Goal: Information Seeking & Learning: Compare options

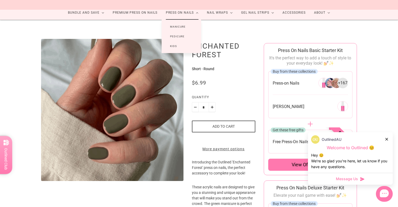
click at [184, 27] on link "Manicure" at bounding box center [177, 27] width 32 height 10
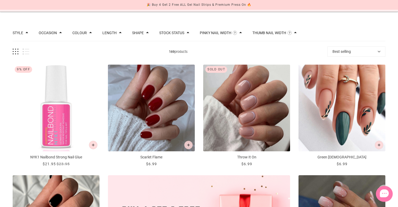
scroll to position [45, 0]
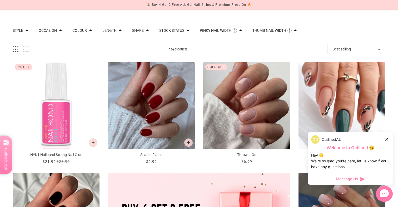
click at [387, 139] on icon at bounding box center [386, 139] width 3 height 3
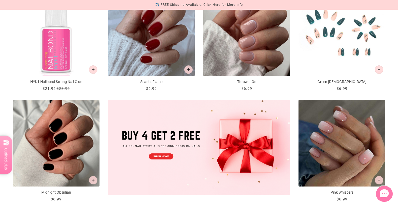
scroll to position [0, 0]
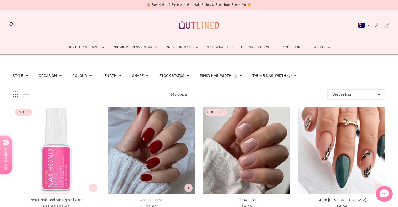
click at [237, 76] on div "Pinky Nail Width The width of the smallest nail in this set measured around the…" at bounding box center [221, 76] width 42 height 6
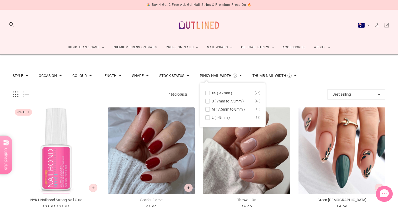
click at [238, 75] on div "Pinky Nail Width The width of the smallest nail in this set measured around the…" at bounding box center [221, 76] width 42 height 6
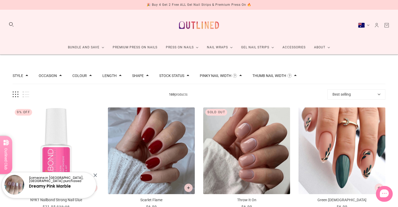
click at [60, 76] on span at bounding box center [60, 75] width 3 height 3
click at [60, 77] on span at bounding box center [60, 75] width 3 height 3
click at [84, 78] on div "Colour" at bounding box center [81, 76] width 19 height 6
click at [86, 74] on div "Colour" at bounding box center [81, 76] width 19 height 4
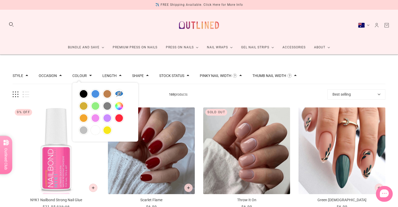
click at [80, 75] on button "Colour" at bounding box center [79, 76] width 14 height 4
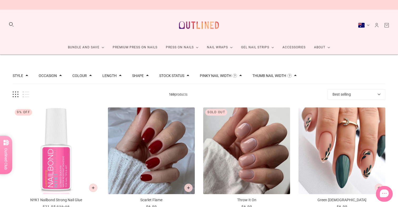
click at [113, 75] on button "Length" at bounding box center [109, 76] width 14 height 4
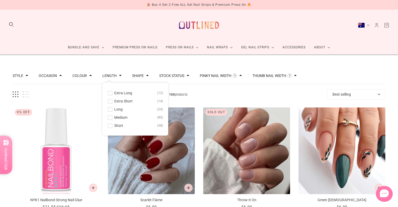
click at [117, 118] on span "Medium" at bounding box center [120, 117] width 13 height 4
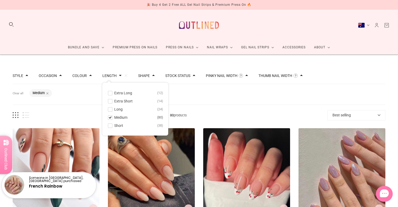
click at [116, 125] on span "Short" at bounding box center [118, 126] width 9 height 4
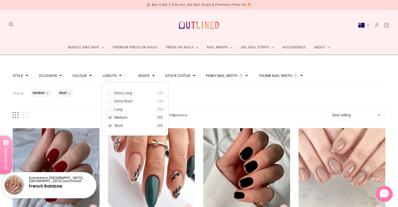
click at [113, 77] on button "Length" at bounding box center [109, 76] width 14 height 4
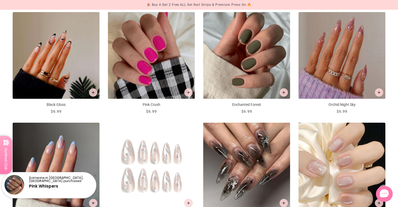
scroll to position [561, 0]
